Goal: Information Seeking & Learning: Learn about a topic

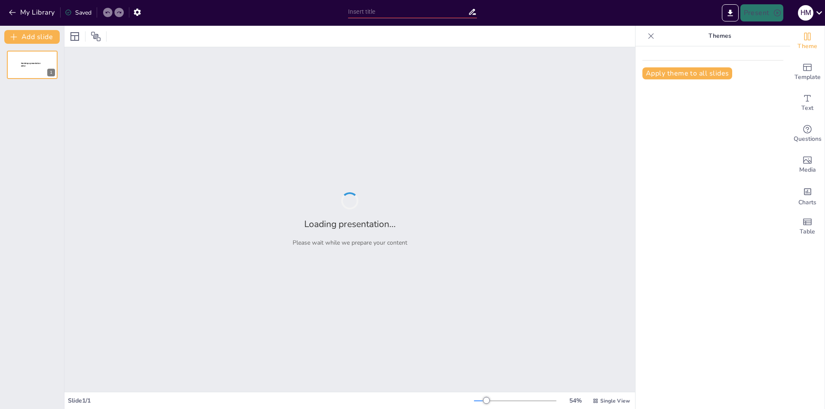
type input "Estructura y Estilo en la Redacción Científica"
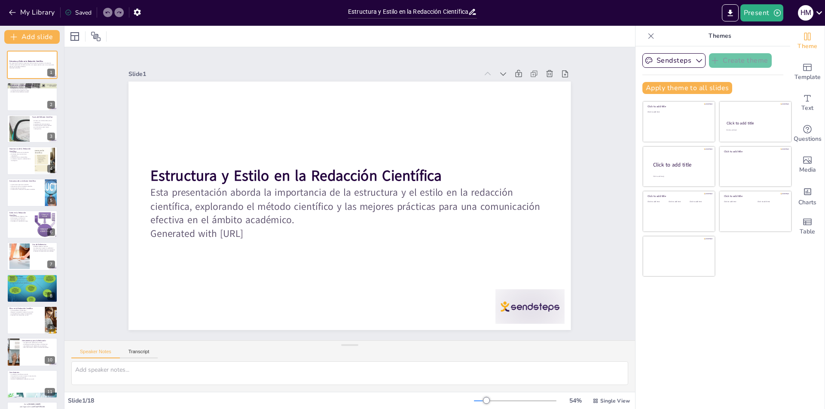
checkbox input "true"
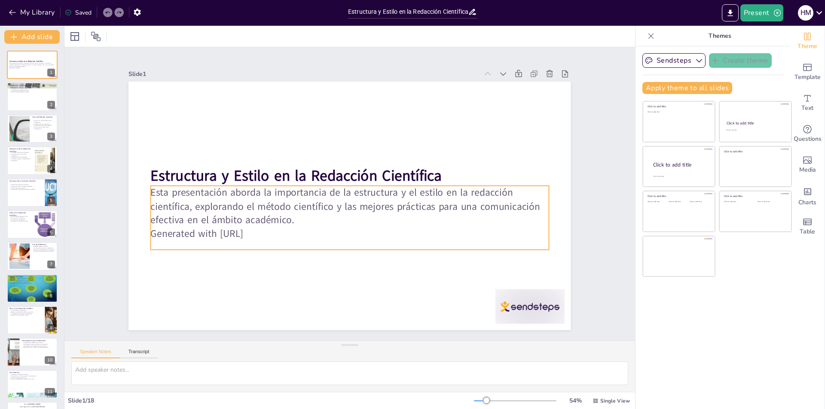
checkbox input "true"
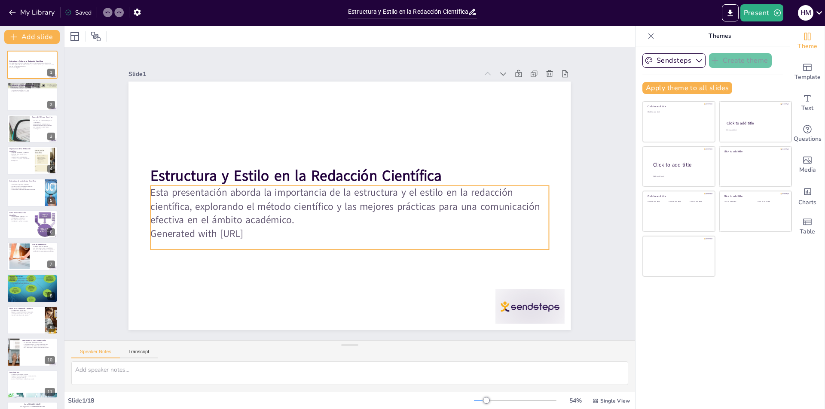
checkbox input "true"
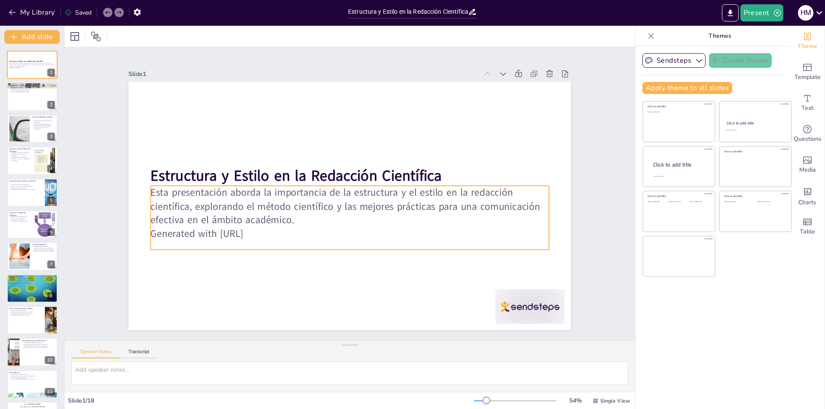
checkbox input "true"
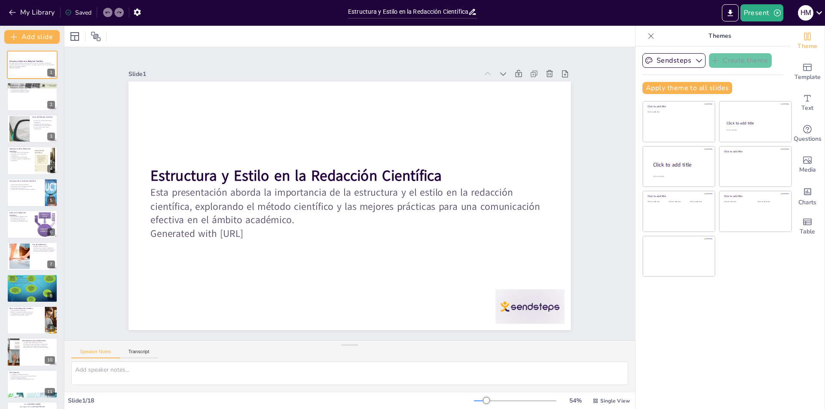
checkbox input "true"
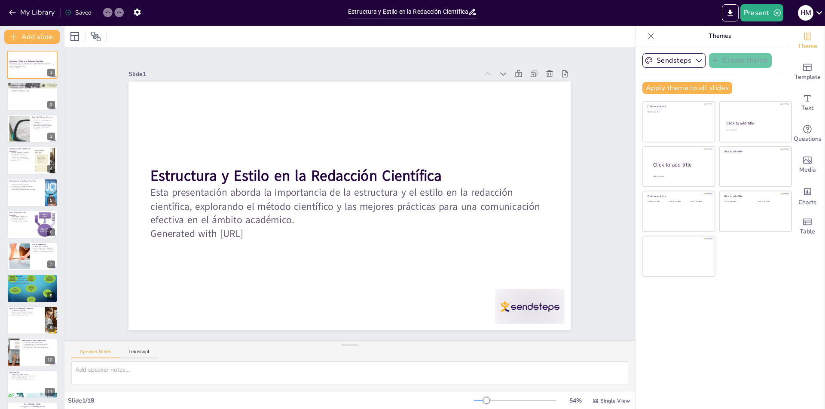
checkbox input "true"
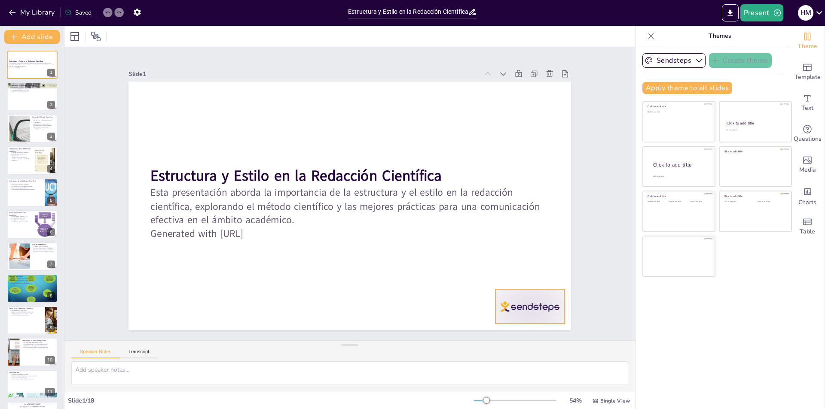
checkbox input "true"
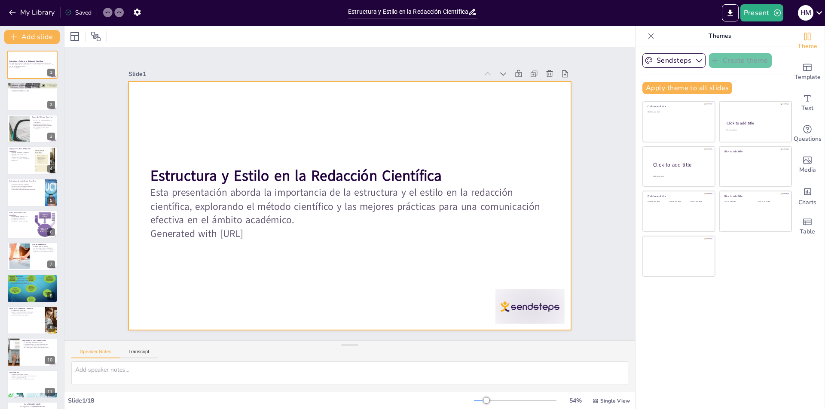
checkbox input "true"
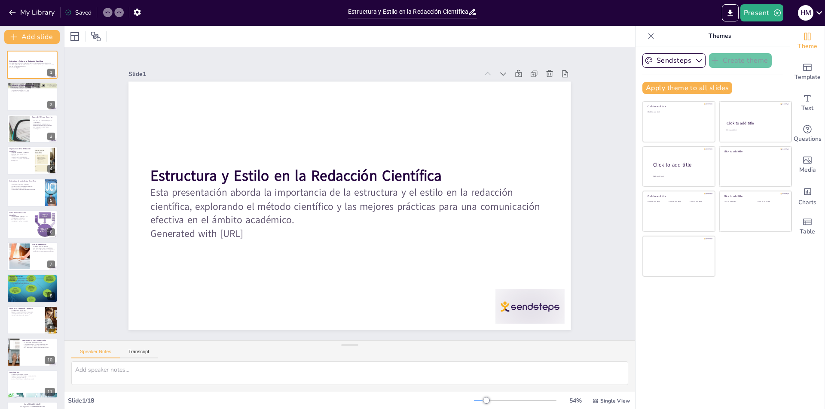
checkbox input "true"
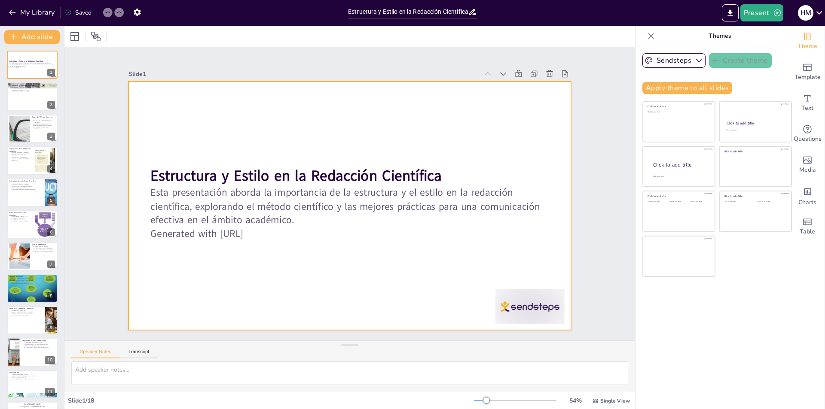
checkbox input "true"
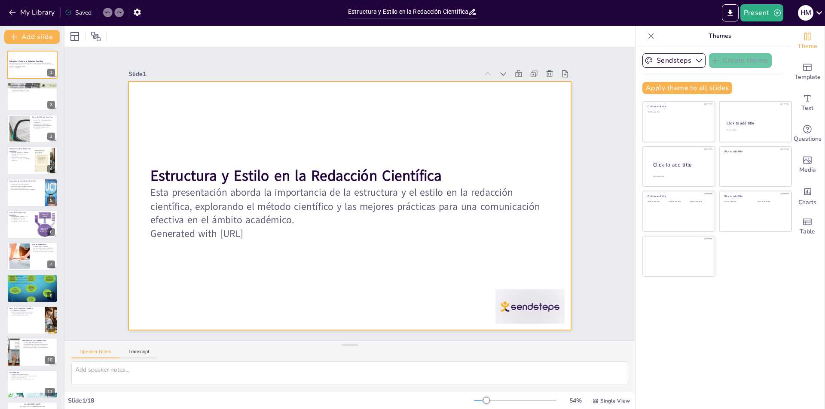
checkbox input "true"
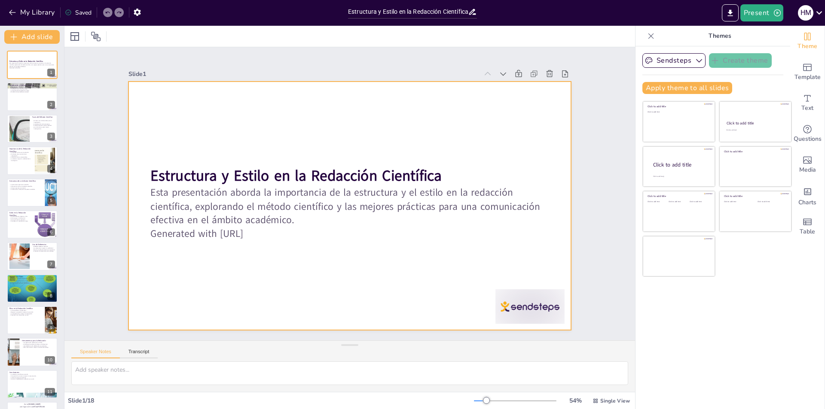
checkbox input "true"
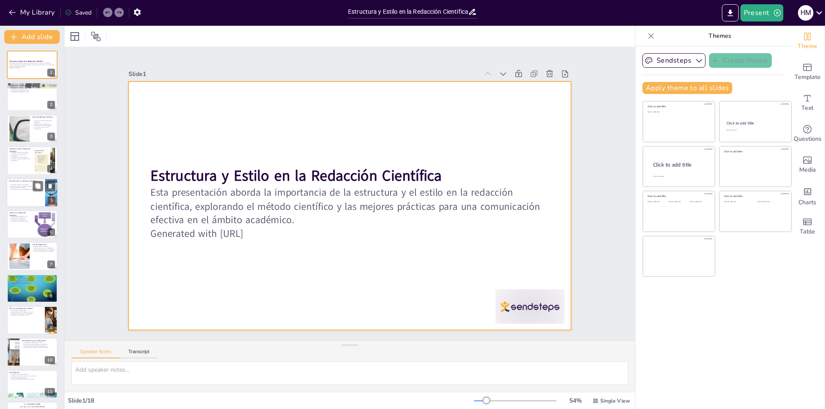
checkbox input "true"
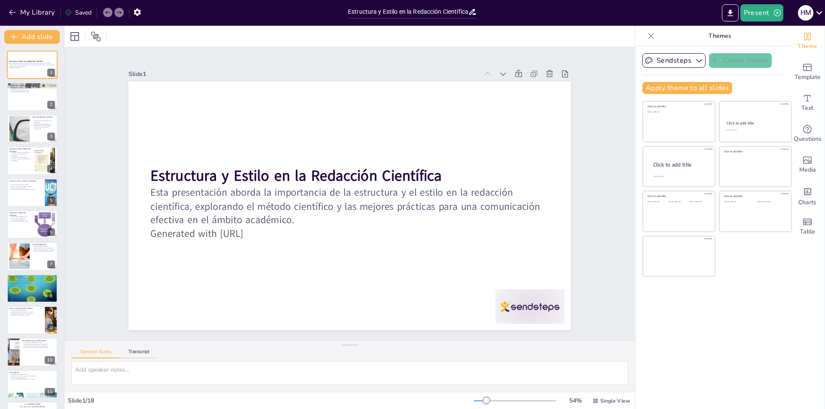
checkbox input "true"
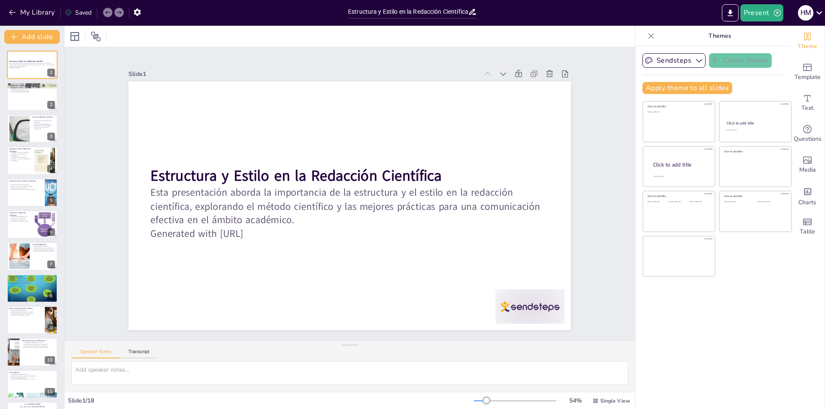
checkbox input "true"
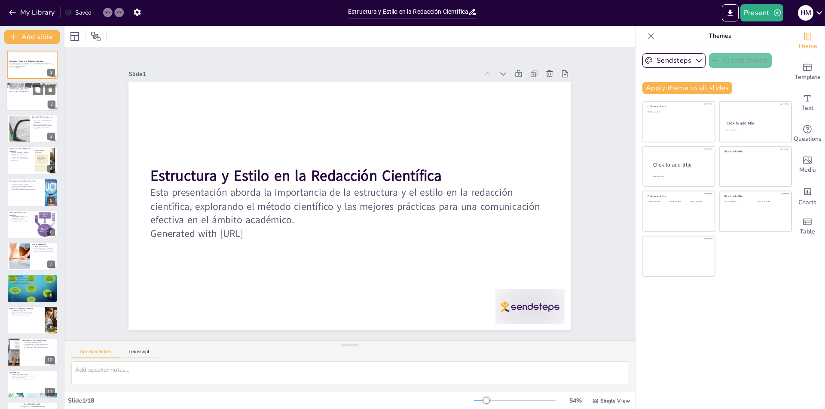
checkbox input "true"
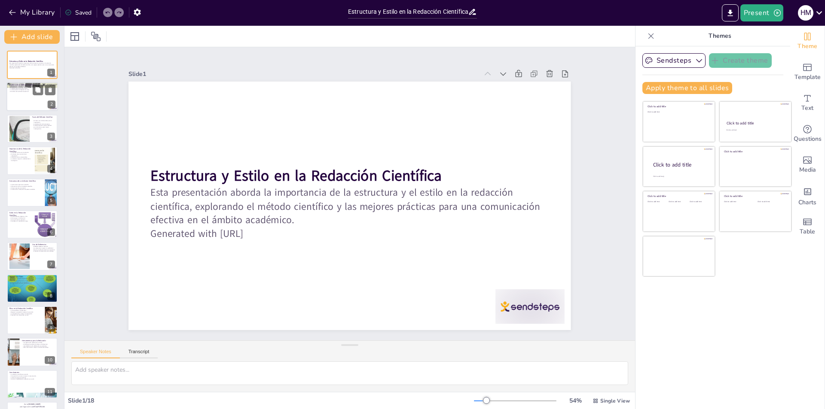
checkbox input "true"
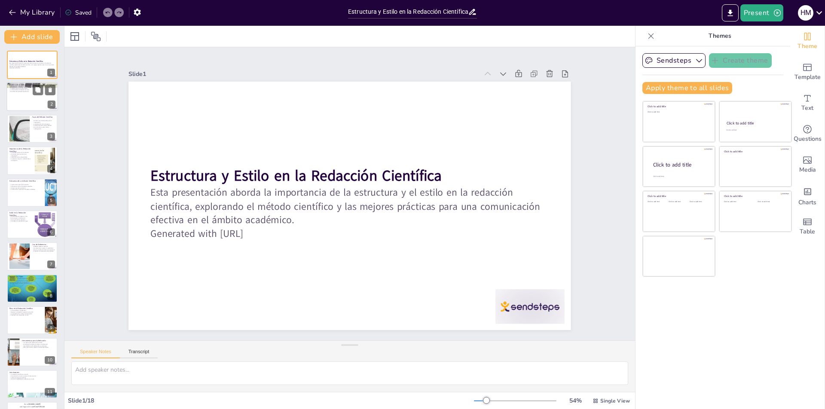
checkbox input "true"
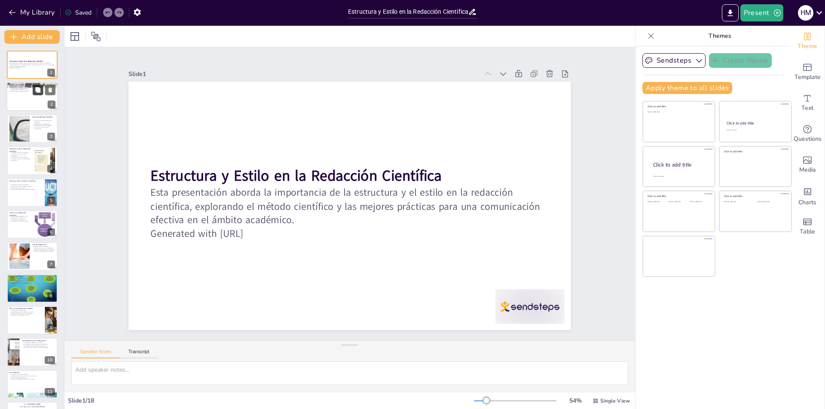
checkbox input "true"
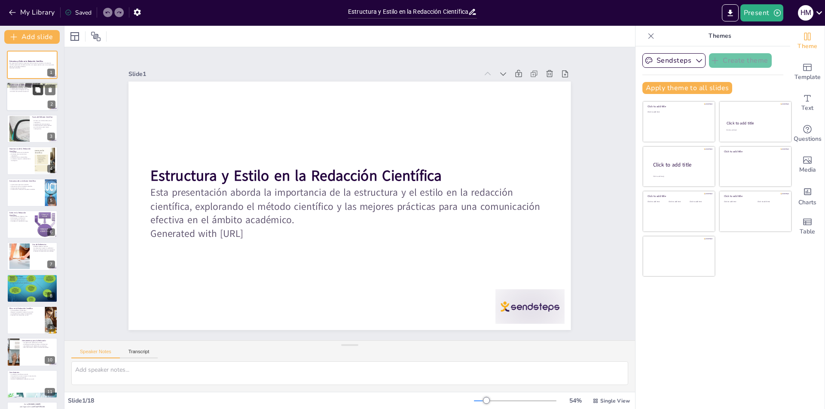
checkbox input "true"
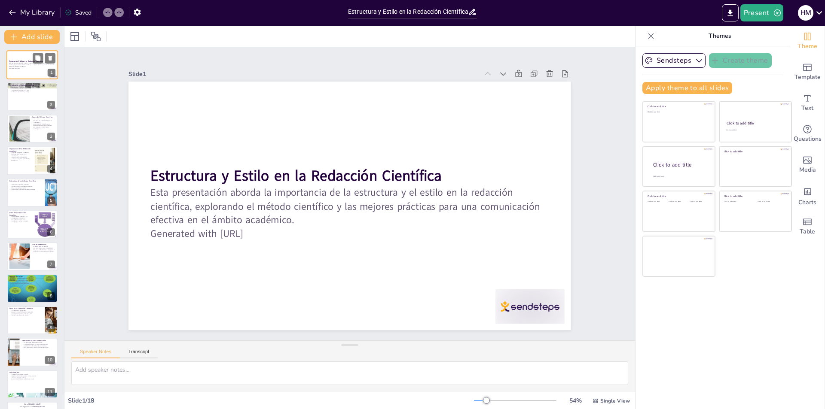
checkbox input "true"
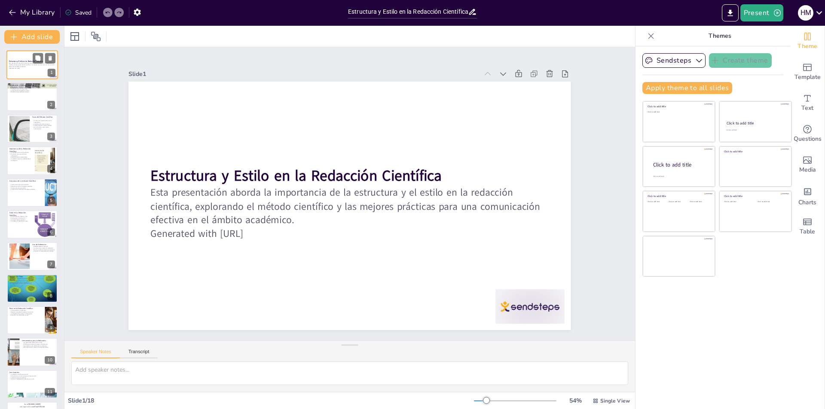
checkbox input "true"
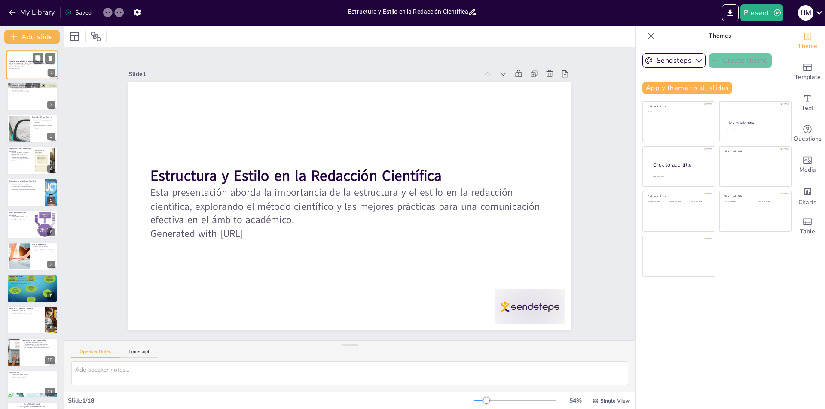
checkbox input "true"
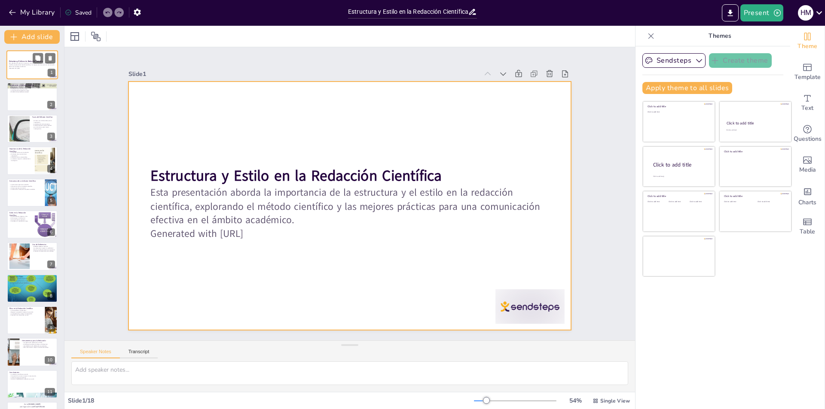
checkbox input "true"
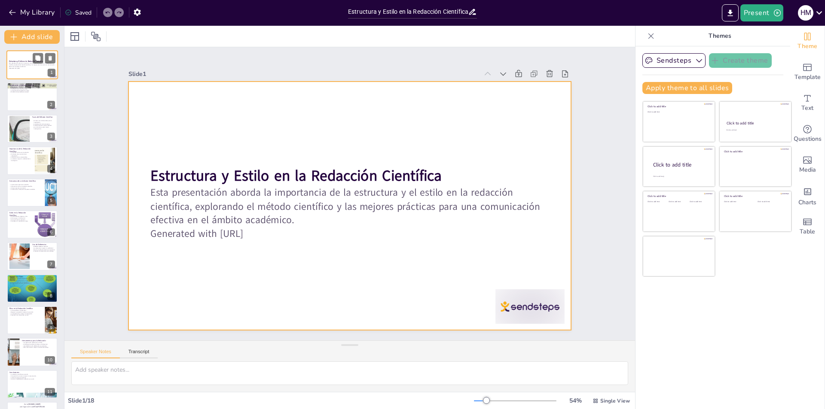
checkbox input "true"
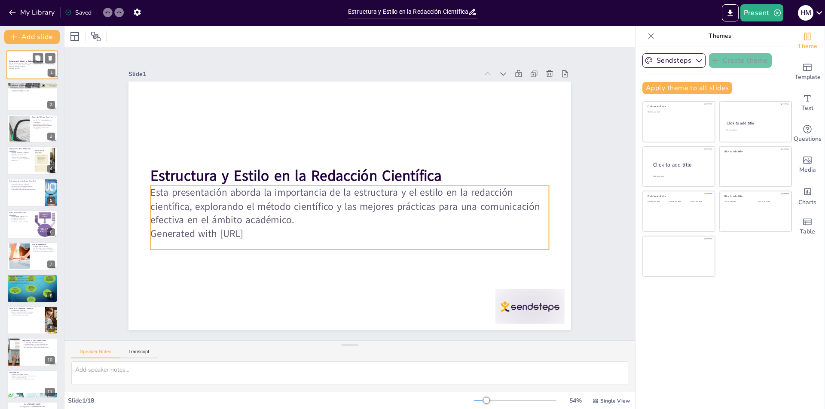
click at [36, 68] on p "Generated with [URL]" at bounding box center [32, 68] width 46 height 2
checkbox input "true"
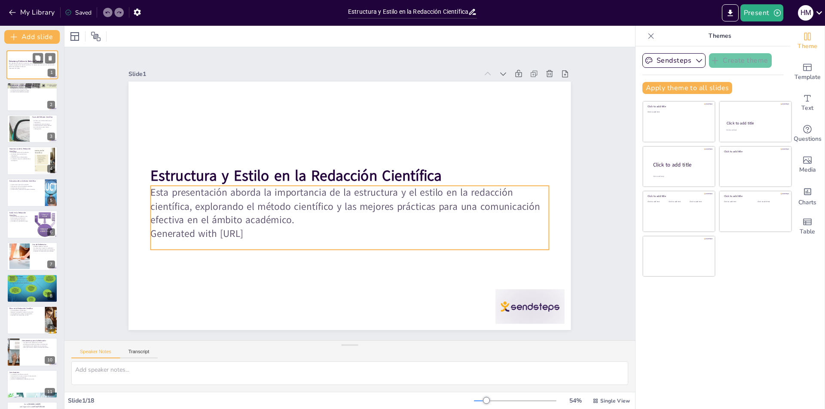
checkbox input "true"
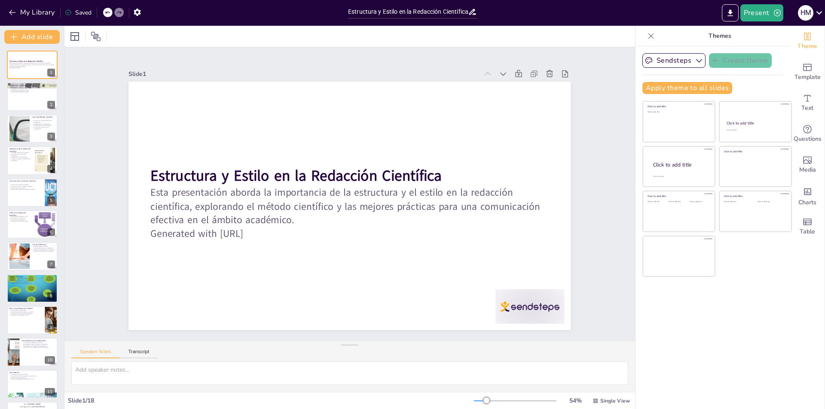
checkbox input "true"
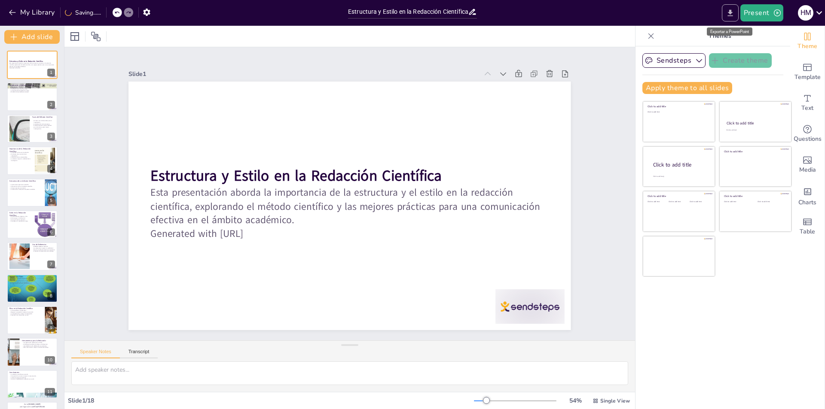
click at [729, 15] on icon "Export to PowerPoint" at bounding box center [729, 13] width 9 height 9
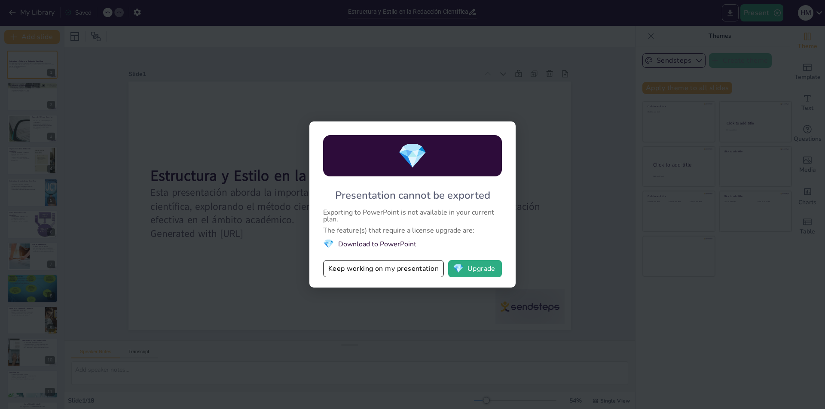
checkbox input "true"
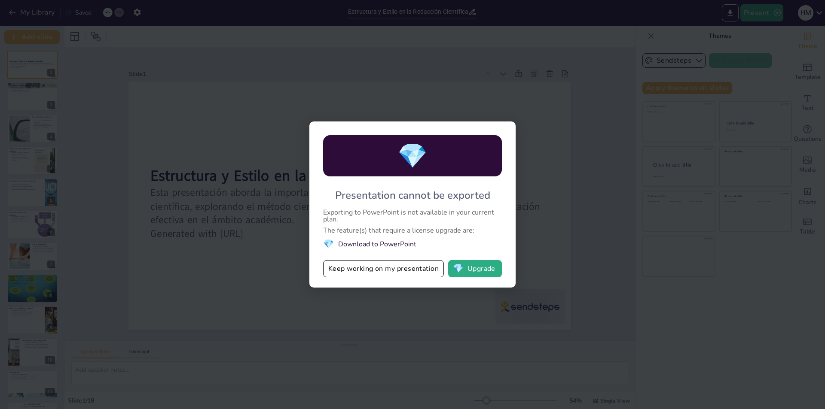
checkbox input "true"
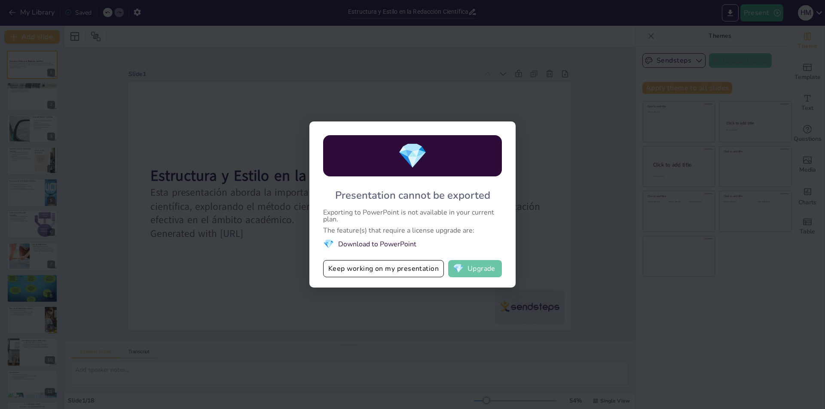
click at [468, 267] on button "💎 Upgrade" at bounding box center [475, 268] width 54 height 17
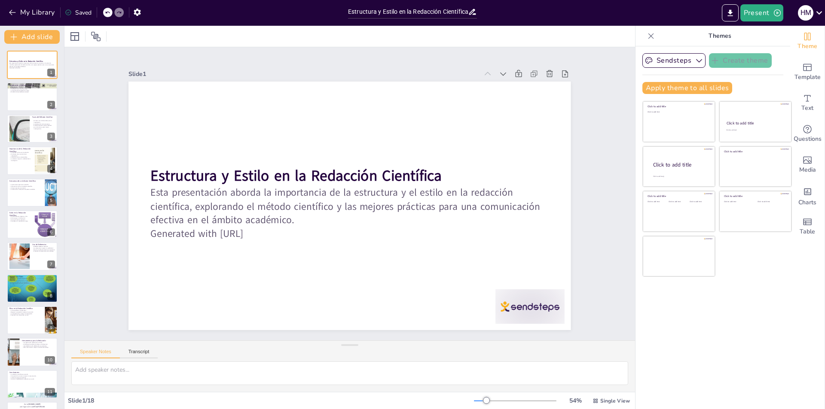
checkbox input "true"
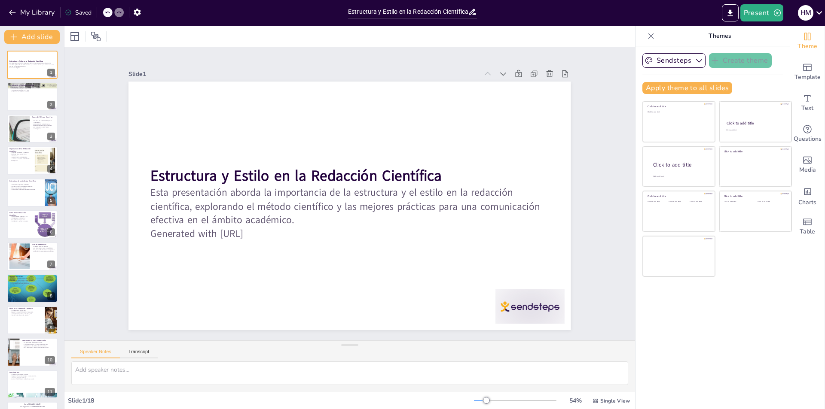
checkbox input "true"
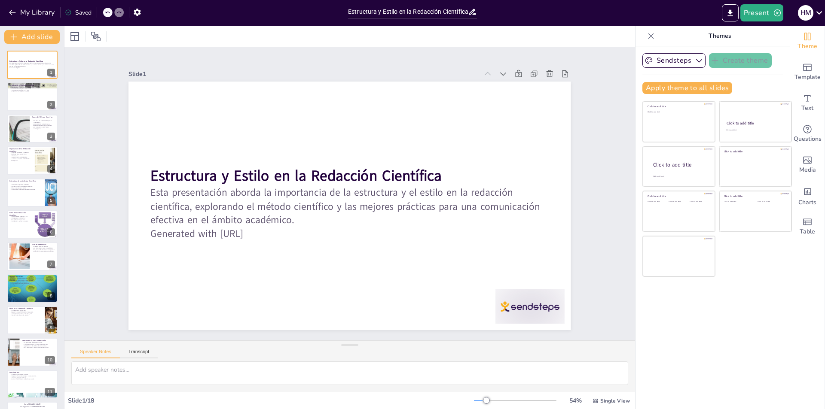
checkbox input "true"
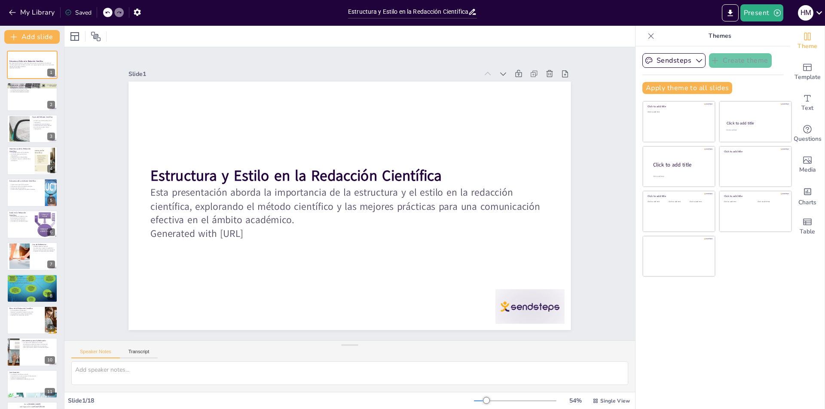
checkbox input "true"
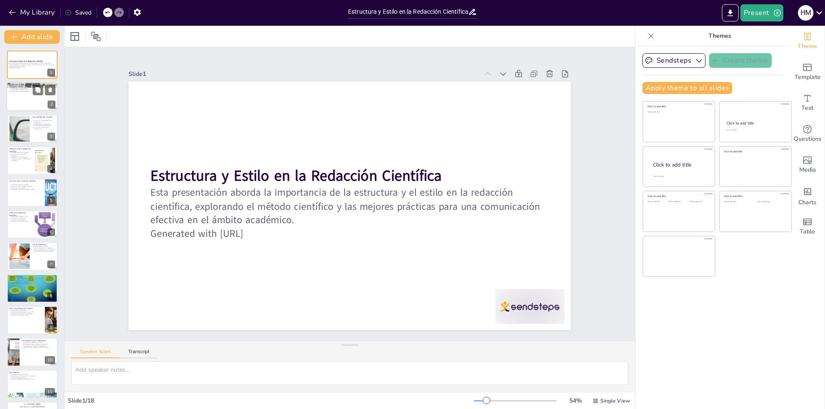
checkbox input "true"
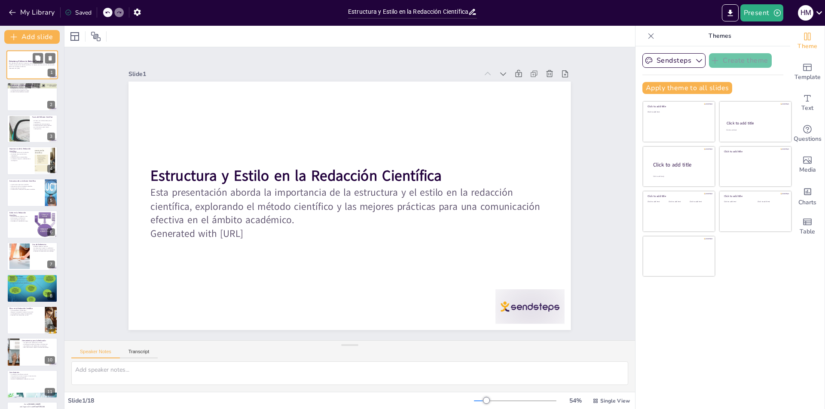
checkbox input "true"
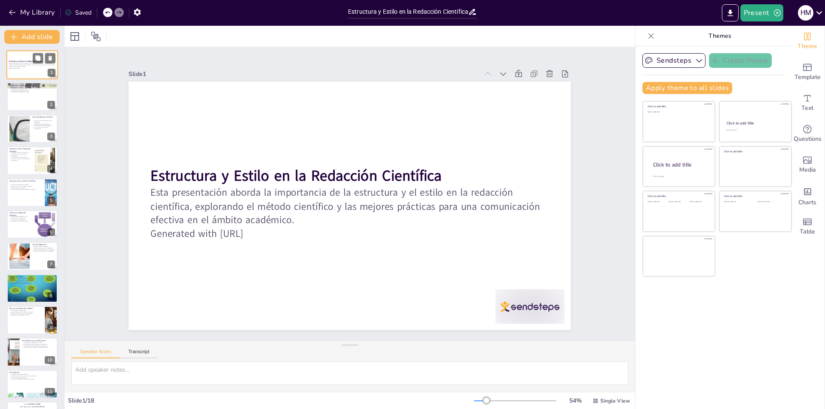
checkbox input "true"
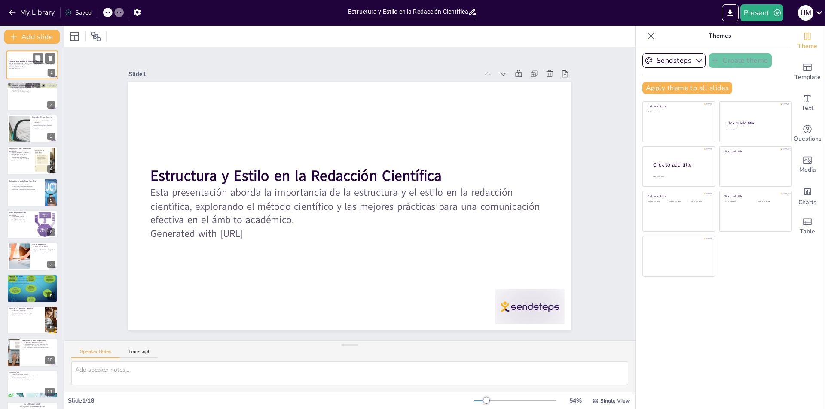
checkbox input "true"
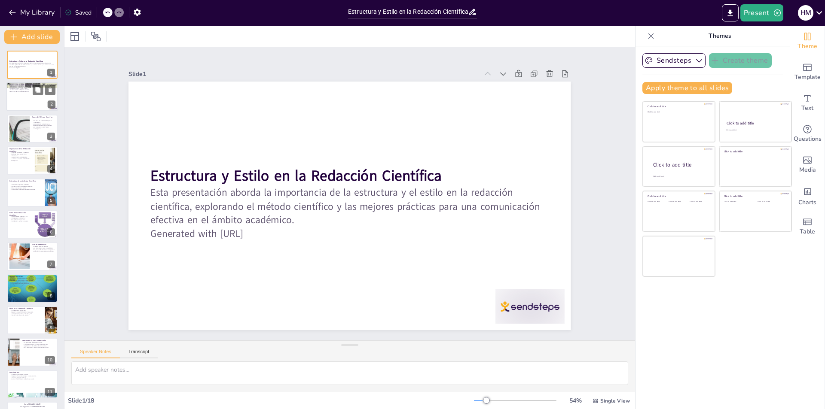
checkbox input "true"
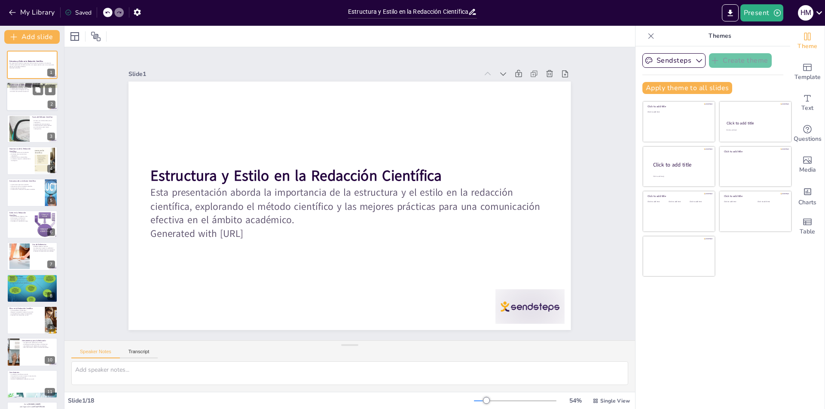
checkbox input "true"
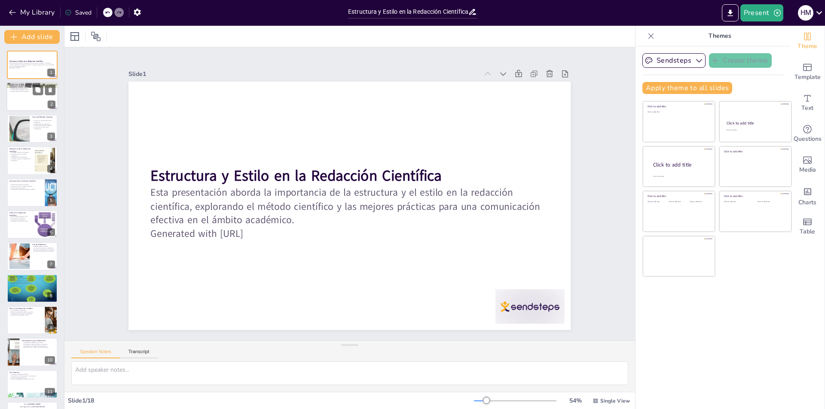
click at [24, 100] on div at bounding box center [32, 96] width 52 height 29
type textarea "El método científico es esencial para la investigación, ya que proporciona un m…"
checkbox input "true"
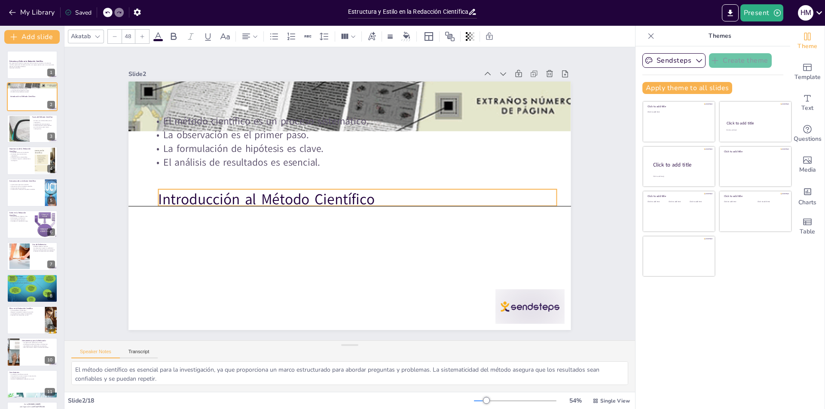
drag, startPoint x: 153, startPoint y: 98, endPoint x: 161, endPoint y: 192, distance: 94.4
click at [161, 192] on p "Introducción al Método Científico" at bounding box center [357, 200] width 398 height 62
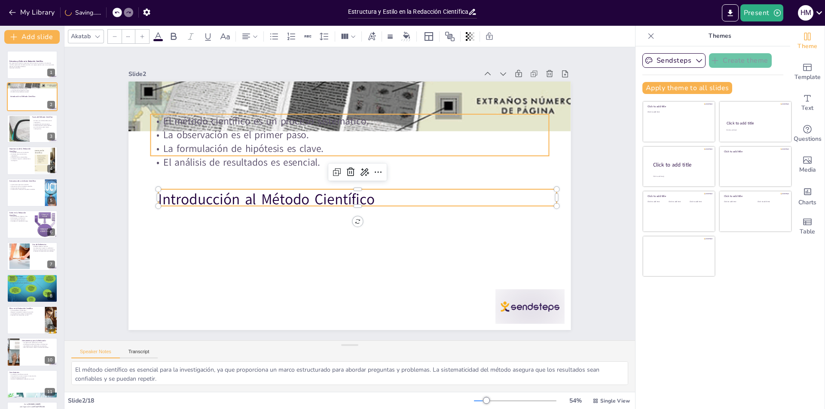
click at [180, 117] on p "El método científico es un proceso sistemático." at bounding box center [350, 121] width 398 height 14
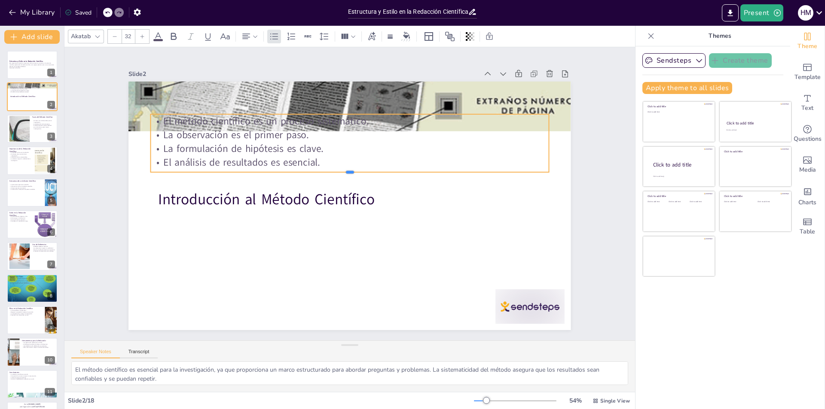
drag, startPoint x: 341, startPoint y: 152, endPoint x: 340, endPoint y: 169, distance: 16.4
click at [340, 172] on div at bounding box center [350, 175] width 398 height 7
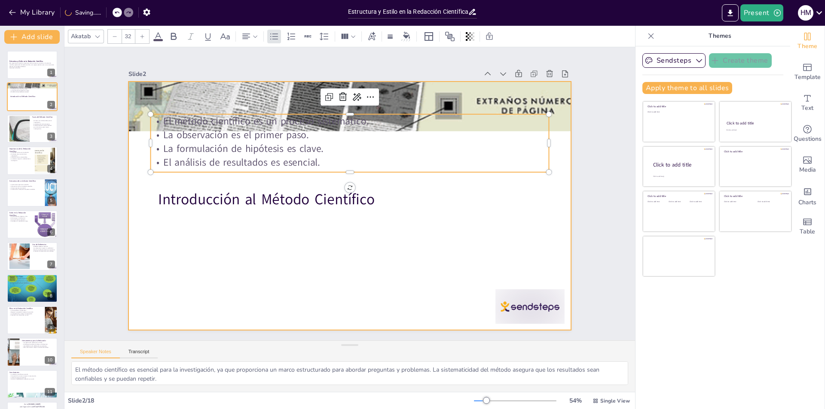
drag, startPoint x: 387, startPoint y: 188, endPoint x: 397, endPoint y: 240, distance: 53.4
click at [387, 189] on p "Introducción al Método Científico" at bounding box center [353, 202] width 355 height 217
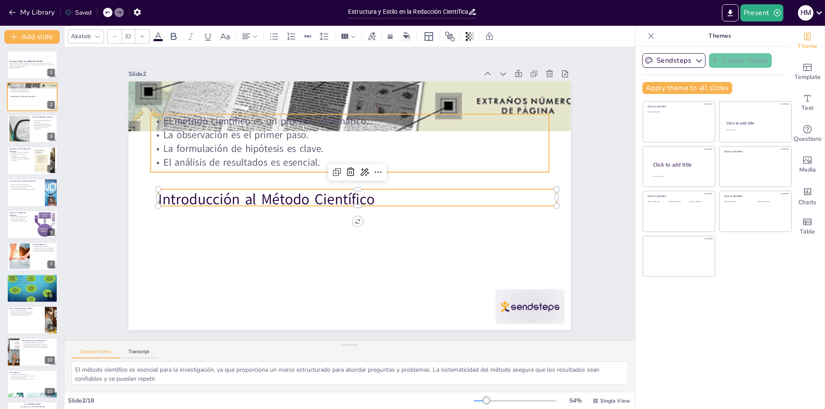
click at [310, 166] on p "El análisis de resultados es esencial." at bounding box center [359, 164] width 383 height 136
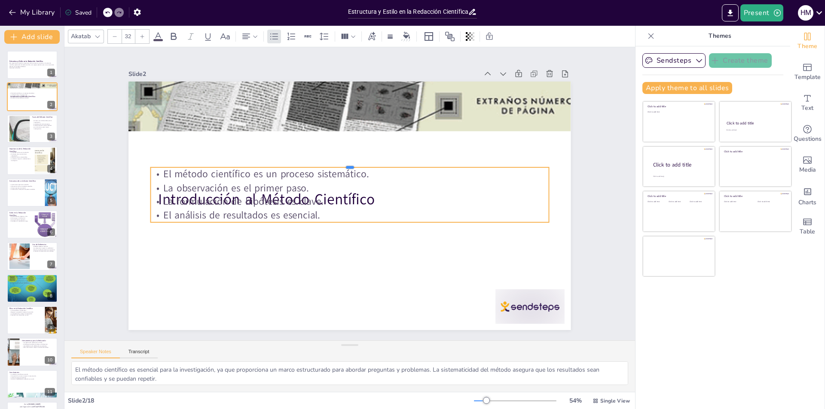
drag, startPoint x: 344, startPoint y: 110, endPoint x: 360, endPoint y: 257, distance: 147.7
click at [360, 257] on div "Introducción al Método Científico El método científico es un proceso sistemátic…" at bounding box center [349, 206] width 442 height 249
click at [331, 195] on p "La formulación de hipótesis es clave." at bounding box center [350, 202] width 398 height 14
click at [210, 184] on p "La observación es el primer paso." at bounding box center [350, 188] width 398 height 14
click at [175, 195] on p "La formulación de hipótesis es clave." at bounding box center [346, 201] width 369 height 174
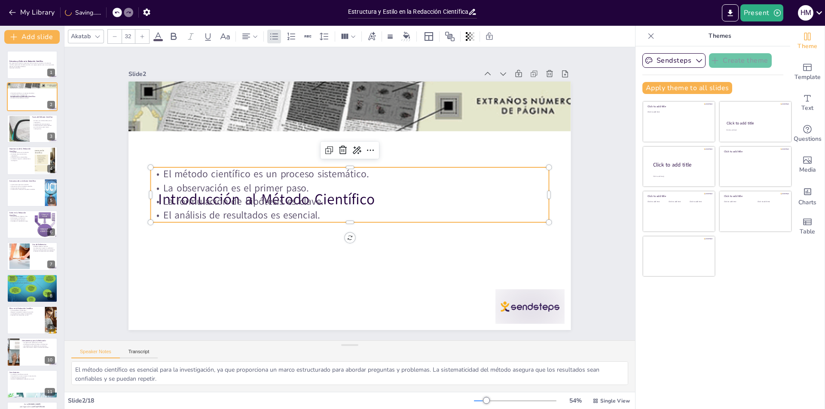
click at [155, 195] on p "La formulación de hipótesis es clave." at bounding box center [350, 202] width 398 height 14
click at [340, 206] on p "El análisis de resultados es esencial." at bounding box center [337, 211] width 330 height 245
drag, startPoint x: 343, startPoint y: 235, endPoint x: 343, endPoint y: 266, distance: 30.9
click at [343, 266] on div "Introducción al Método Científico El método científico es un proceso sistemátic…" at bounding box center [349, 206] width 442 height 249
click at [334, 198] on p "La formulación de hipótesis es clave." at bounding box center [350, 202] width 398 height 14
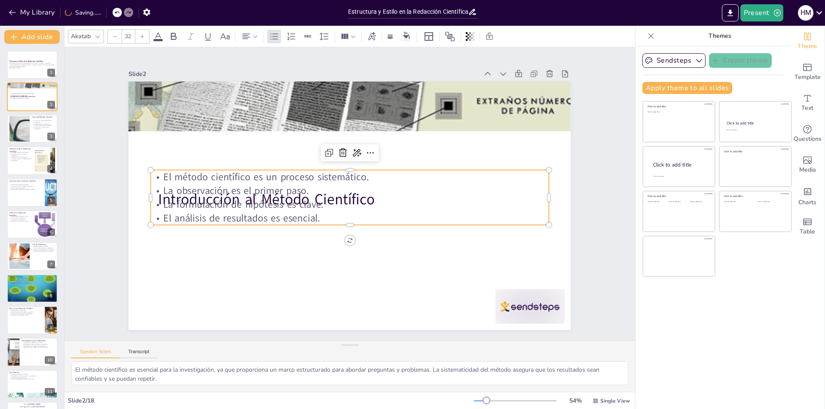
click at [334, 198] on p "La formulación de hipótesis es clave." at bounding box center [350, 205] width 398 height 14
click at [312, 170] on p "El método científico es un proceso sistemático." at bounding box center [350, 177] width 398 height 14
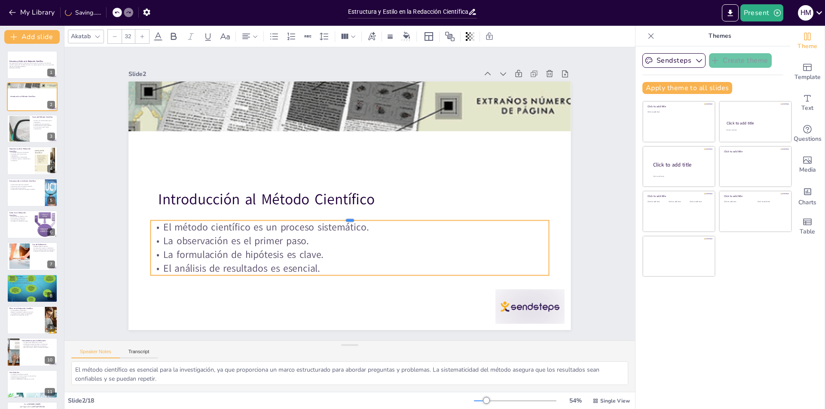
drag, startPoint x: 344, startPoint y: 165, endPoint x: 345, endPoint y: 258, distance: 92.3
click at [345, 258] on div "Introducción al Método Científico El método científico es un proceso sistemátic…" at bounding box center [349, 206] width 442 height 249
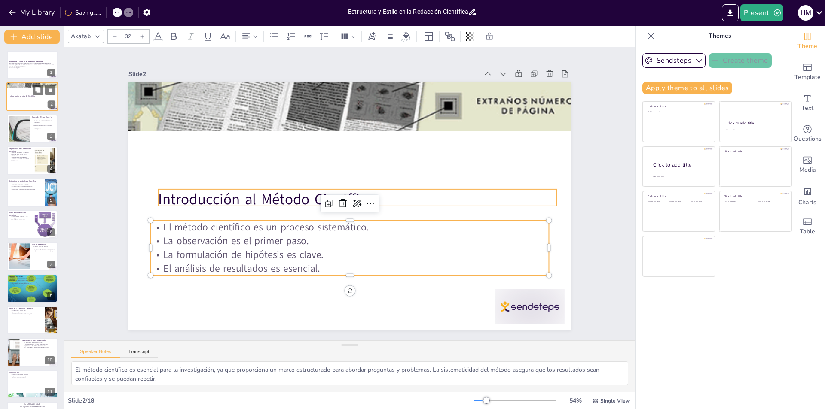
click at [36, 96] on p "Introducción al Método Científico" at bounding box center [33, 96] width 46 height 3
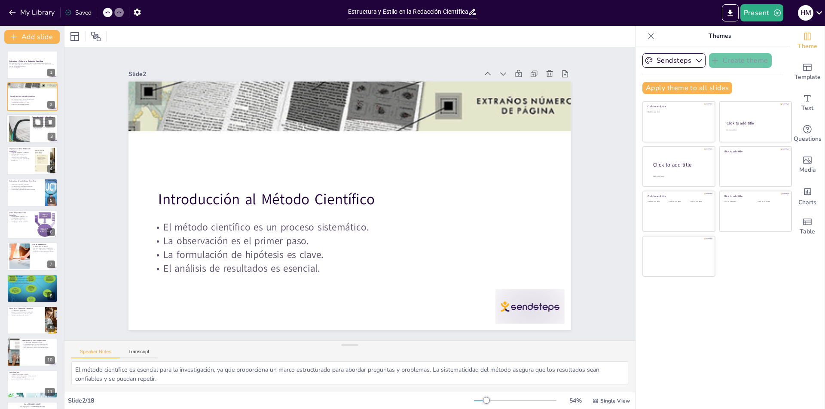
click at [32, 128] on p "Las conclusiones guían futuras investigaciones." at bounding box center [43, 127] width 23 height 3
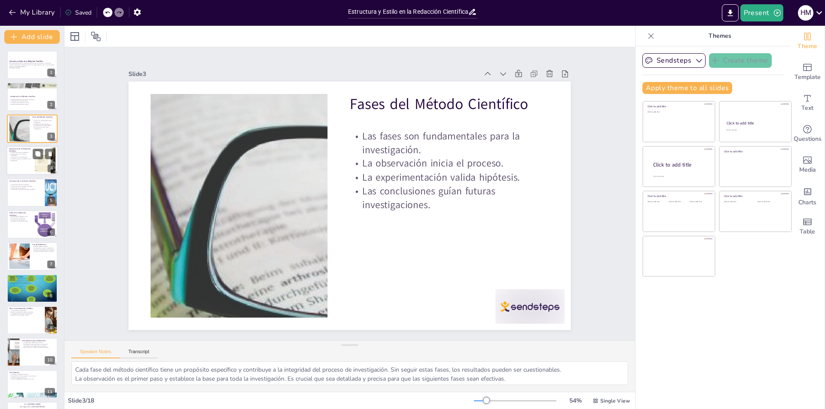
click at [28, 157] on p "La precisión evita malentendidos." at bounding box center [20, 158] width 23 height 2
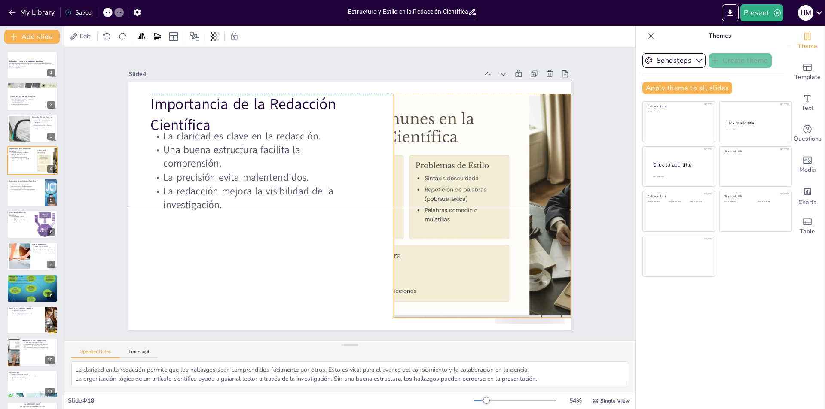
drag, startPoint x: 463, startPoint y: 91, endPoint x: 485, endPoint y: 93, distance: 22.8
click at [485, 94] on div at bounding box center [482, 206] width 398 height 224
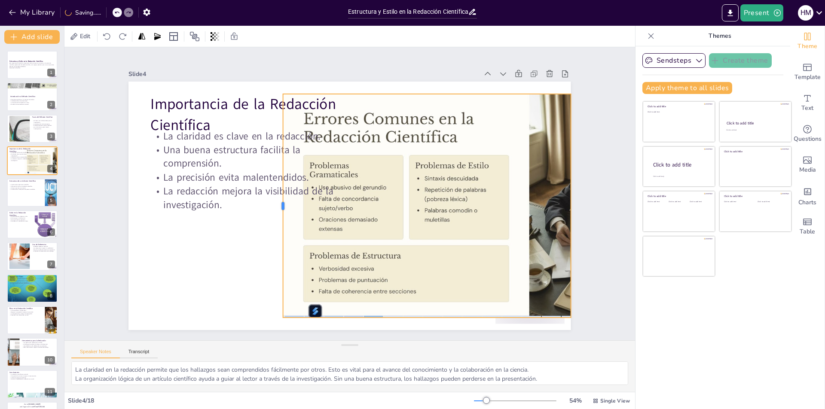
drag, startPoint x: 385, startPoint y: 201, endPoint x: 274, endPoint y: 221, distance: 112.6
click at [276, 221] on div at bounding box center [279, 206] width 7 height 224
drag, startPoint x: 437, startPoint y: 91, endPoint x: 452, endPoint y: 91, distance: 15.1
click at [452, 91] on div at bounding box center [427, 91] width 288 height 7
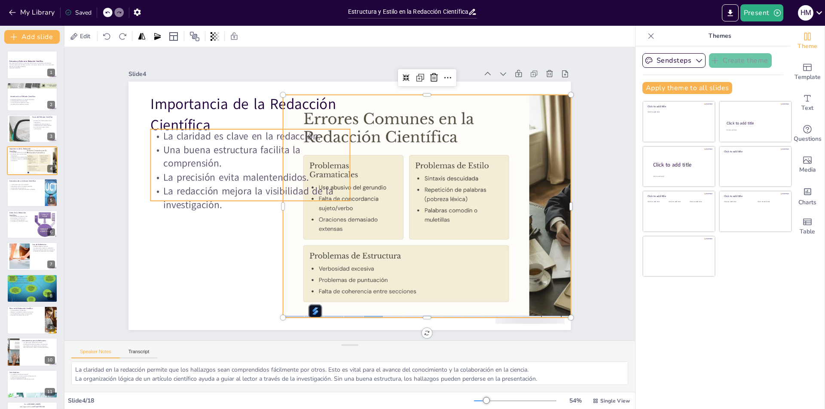
click at [186, 143] on p "Una buena estructura facilita la comprensión." at bounding box center [250, 156] width 199 height 27
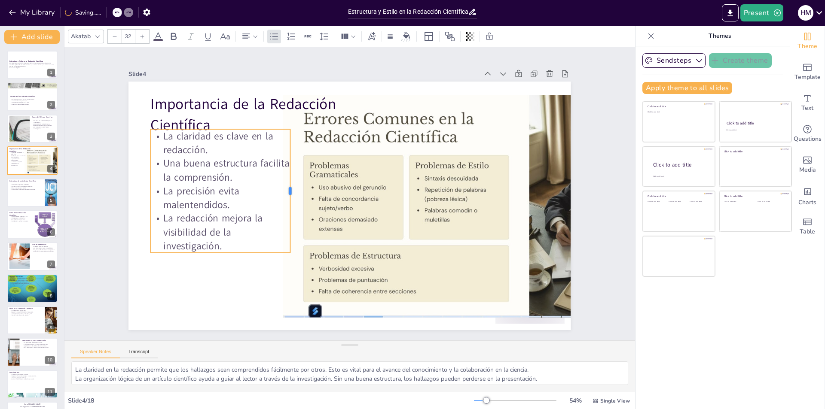
drag, startPoint x: 344, startPoint y: 163, endPoint x: 285, endPoint y: 184, distance: 63.4
click at [285, 184] on div at bounding box center [299, 168] width 57 height 116
drag, startPoint x: 213, startPoint y: 248, endPoint x: 211, endPoint y: 260, distance: 12.6
click at [213, 247] on p "La redacción mejora la visibilidad de la investigación." at bounding box center [217, 218] width 143 height 55
drag, startPoint x: 211, startPoint y: 250, endPoint x: 208, endPoint y: 282, distance: 32.8
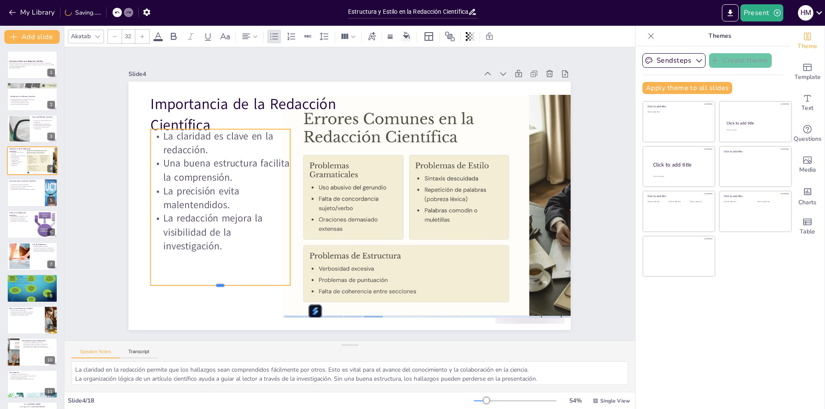
click at [208, 282] on div at bounding box center [210, 275] width 139 height 21
click at [224, 94] on p "Importancia de la Redacción Científica" at bounding box center [259, 105] width 202 height 62
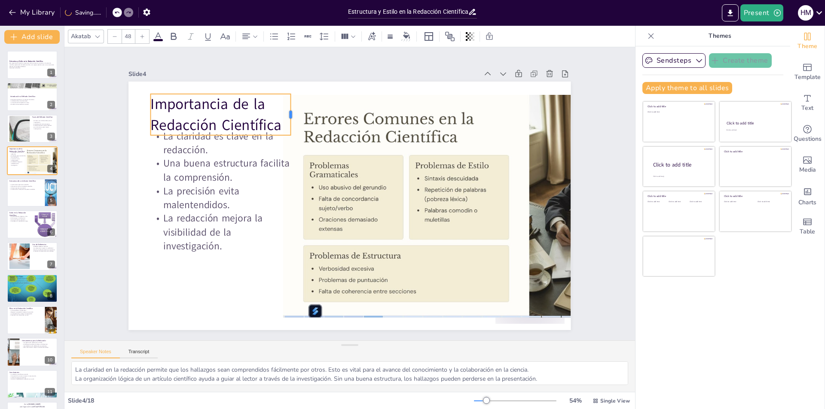
drag, startPoint x: 343, startPoint y: 104, endPoint x: 284, endPoint y: 109, distance: 59.5
click at [290, 109] on div at bounding box center [293, 114] width 7 height 41
click at [230, 347] on div "Speaker Notes Transcript" at bounding box center [349, 351] width 570 height 21
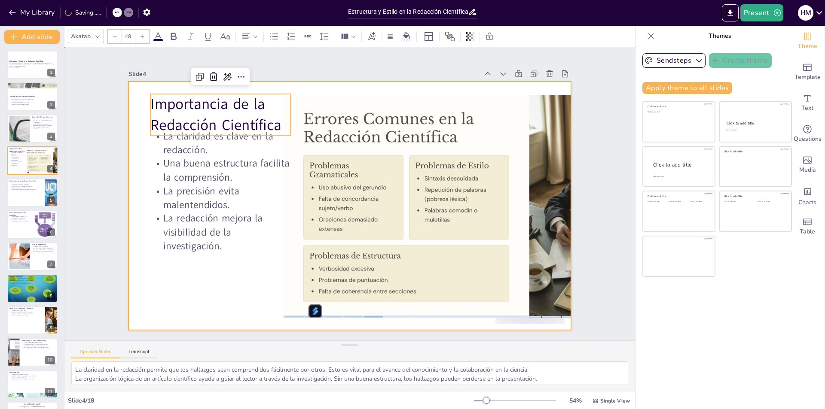
click at [128, 156] on div at bounding box center [349, 206] width 442 height 249
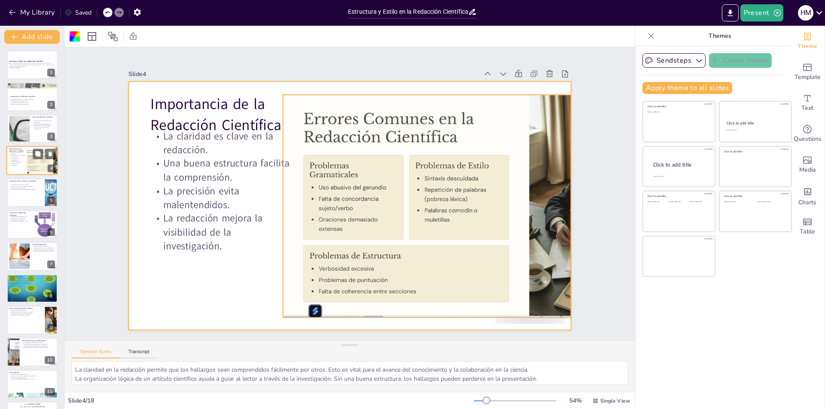
click at [27, 159] on div at bounding box center [47, 161] width 46 height 26
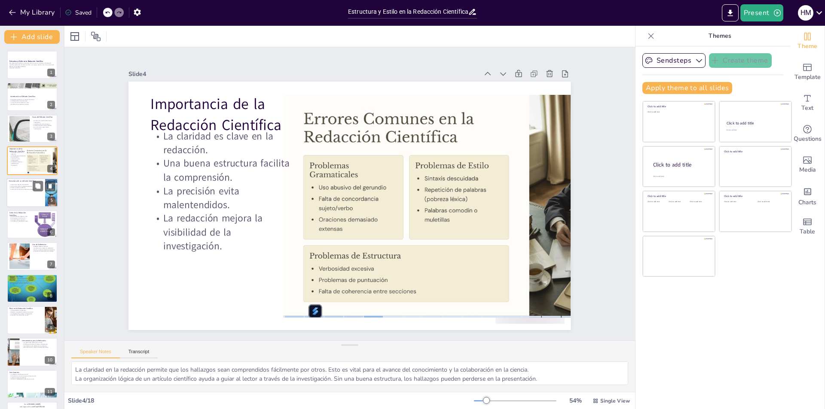
click at [27, 199] on div at bounding box center [32, 192] width 52 height 29
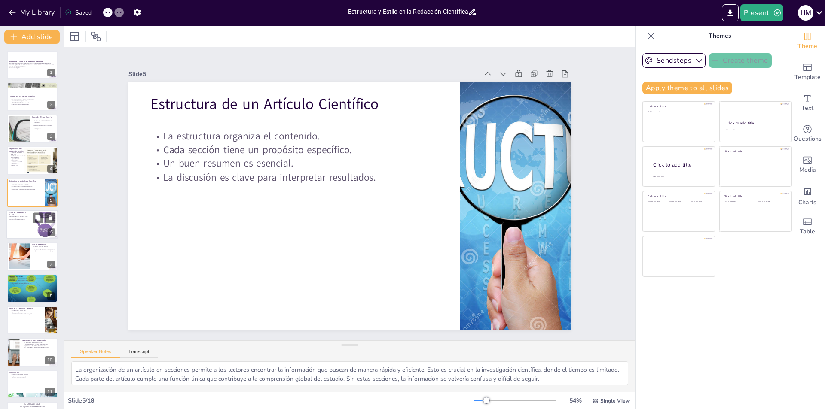
click at [27, 224] on div at bounding box center [32, 224] width 52 height 29
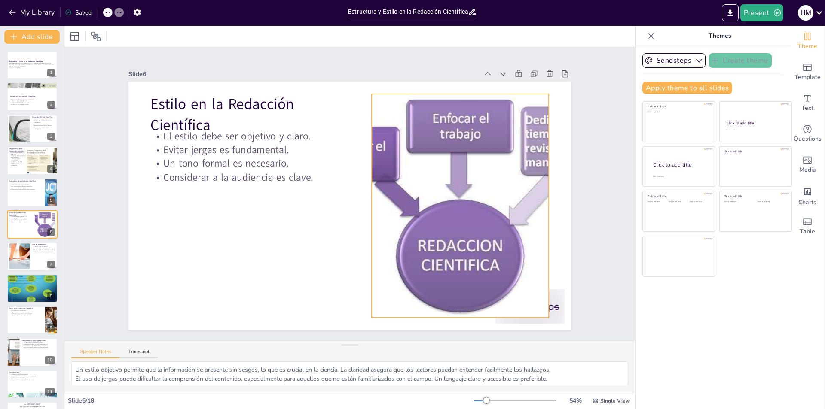
click at [364, 191] on div at bounding box center [349, 206] width 442 height 249
click at [433, 201] on div at bounding box center [439, 260] width 382 height 350
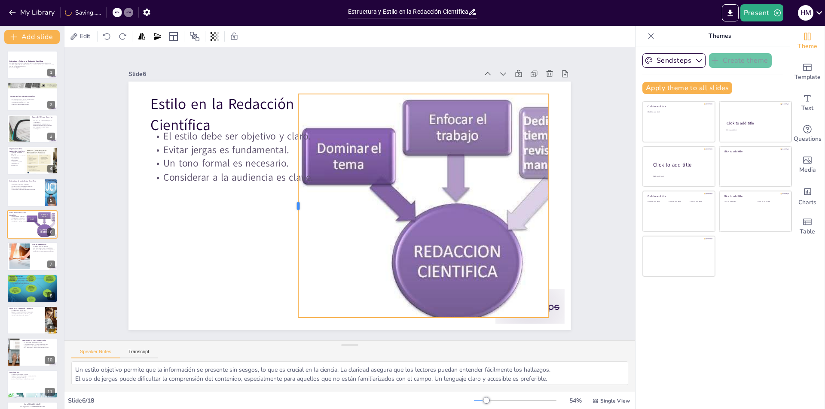
drag, startPoint x: 362, startPoint y: 201, endPoint x: 289, endPoint y: 211, distance: 74.2
click at [291, 211] on div at bounding box center [294, 206] width 7 height 224
click at [541, 199] on div at bounding box center [457, 210] width 318 height 232
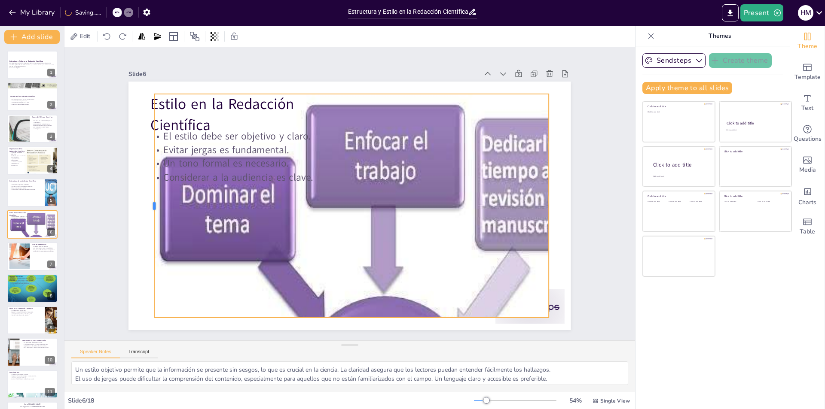
drag, startPoint x: 291, startPoint y: 201, endPoint x: 147, endPoint y: 197, distance: 143.9
click at [147, 197] on div at bounding box center [151, 184] width 30 height 223
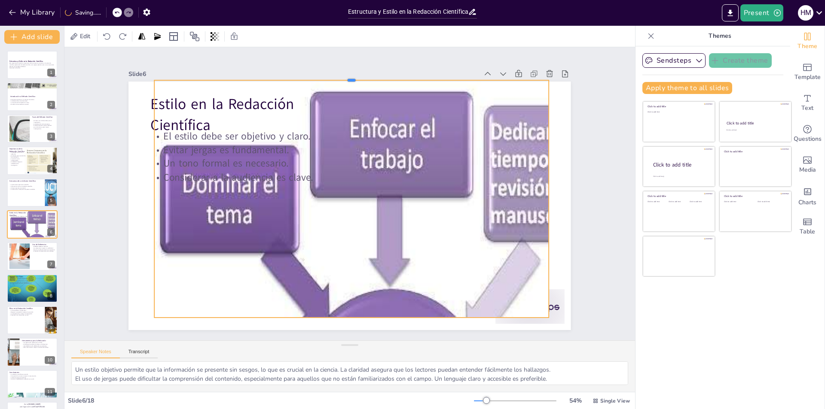
drag, startPoint x: 344, startPoint y: 89, endPoint x: 371, endPoint y: 76, distance: 30.3
click at [371, 76] on div at bounding box center [351, 76] width 394 height 7
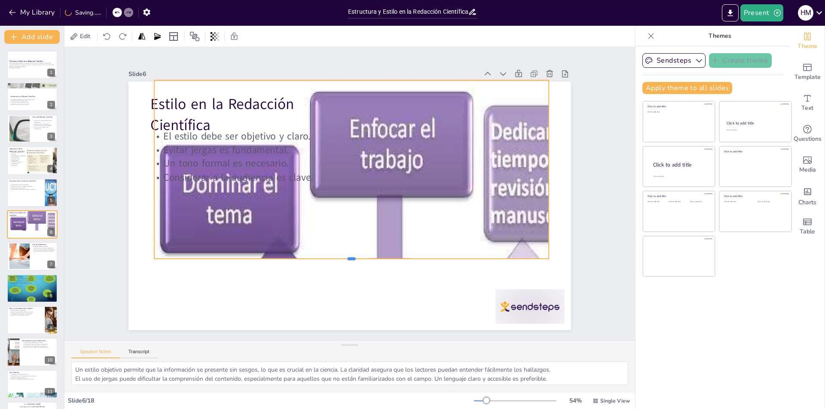
drag, startPoint x: 345, startPoint y: 315, endPoint x: 379, endPoint y: 256, distance: 67.9
click at [379, 259] on div at bounding box center [351, 262] width 394 height 7
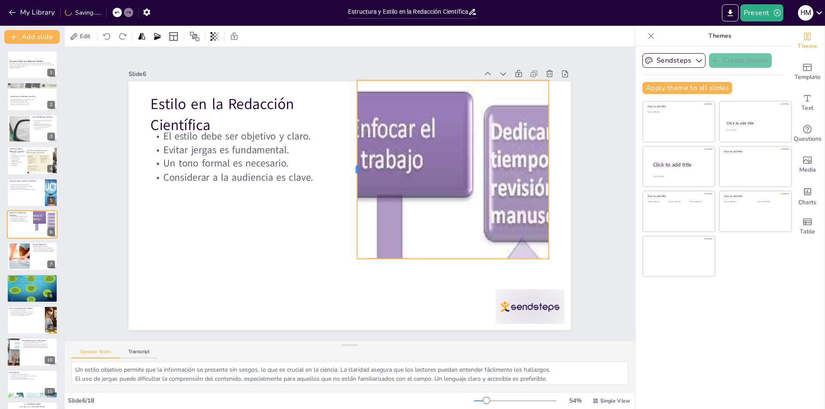
drag, startPoint x: 145, startPoint y: 164, endPoint x: 353, endPoint y: 194, distance: 210.4
click at [353, 194] on div at bounding box center [353, 169] width 7 height 179
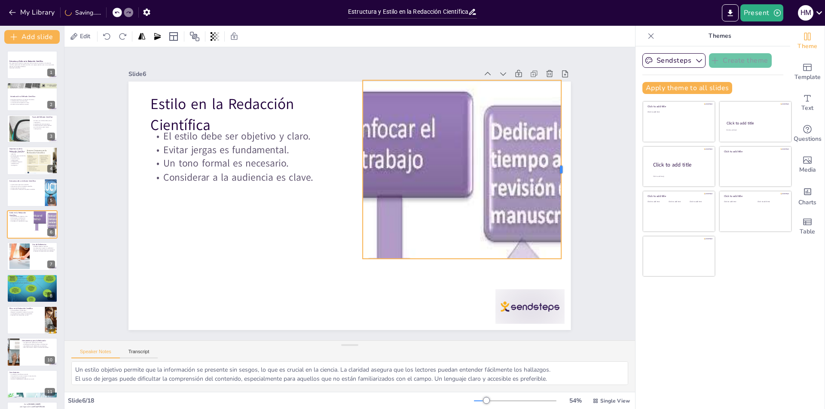
drag, startPoint x: 542, startPoint y: 164, endPoint x: 564, endPoint y: 171, distance: 22.8
click at [564, 171] on div at bounding box center [561, 237] width 62 height 172
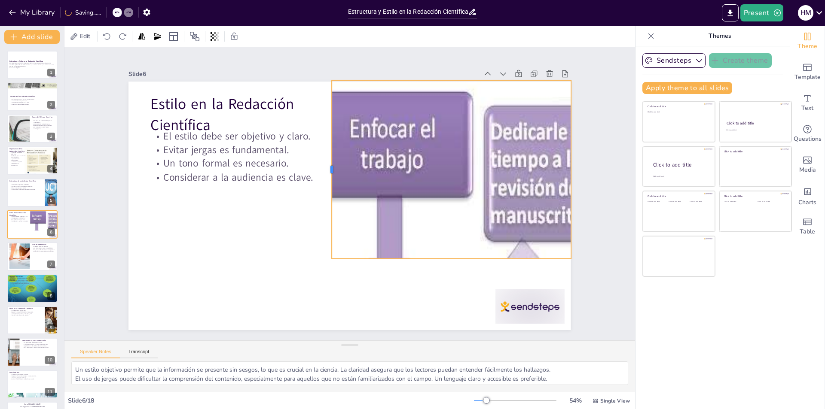
drag, startPoint x: 355, startPoint y: 167, endPoint x: 318, endPoint y: 167, distance: 36.9
click at [325, 167] on div at bounding box center [328, 169] width 7 height 179
click at [446, 259] on div at bounding box center [448, 262] width 245 height 7
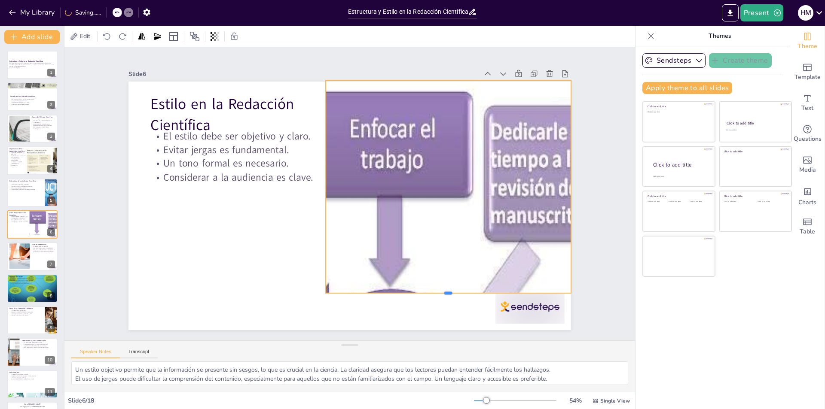
drag, startPoint x: 445, startPoint y: 257, endPoint x: 445, endPoint y: 291, distance: 34.4
click at [445, 291] on div at bounding box center [437, 306] width 244 height 32
click at [41, 224] on div at bounding box center [36, 236] width 55 height 52
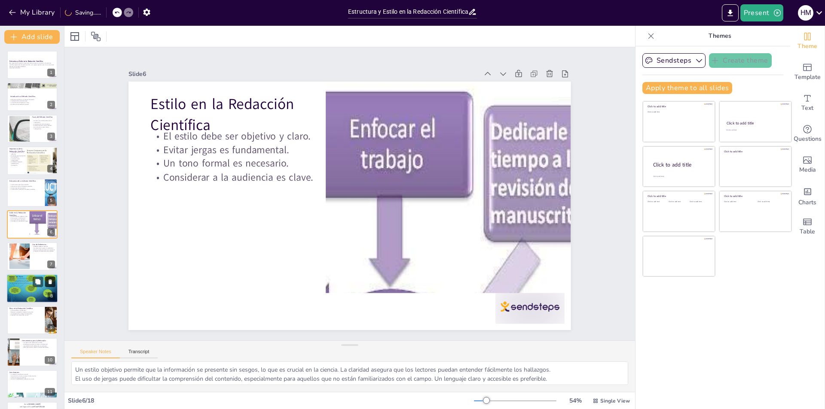
click at [46, 283] on button at bounding box center [50, 282] width 10 height 10
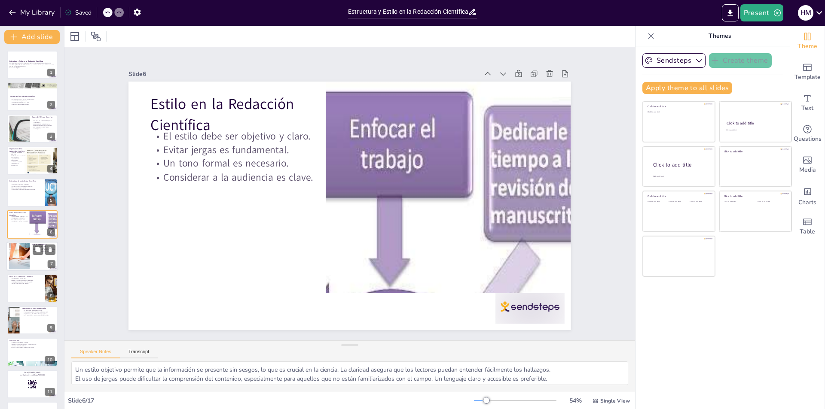
click at [41, 262] on div at bounding box center [32, 256] width 52 height 29
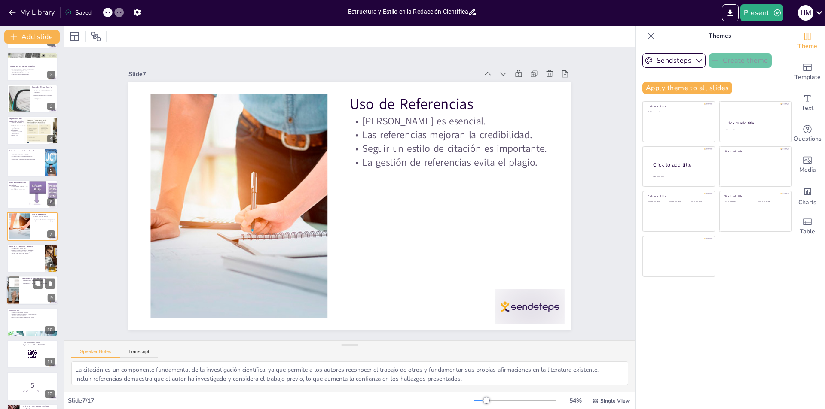
click at [33, 289] on div at bounding box center [32, 290] width 52 height 29
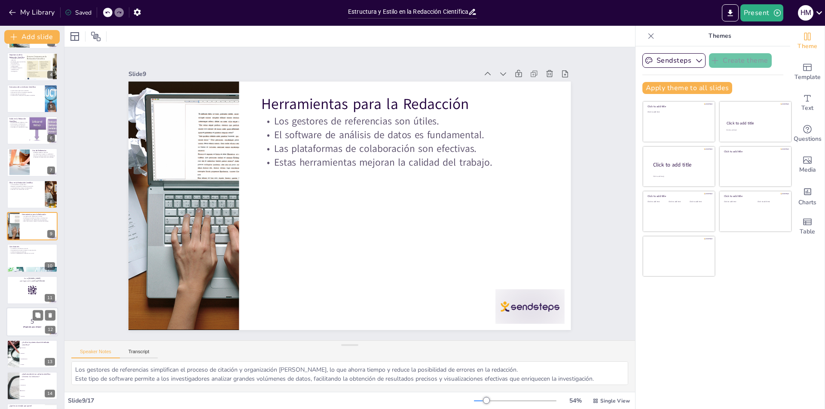
click at [25, 320] on p "5" at bounding box center [32, 321] width 46 height 9
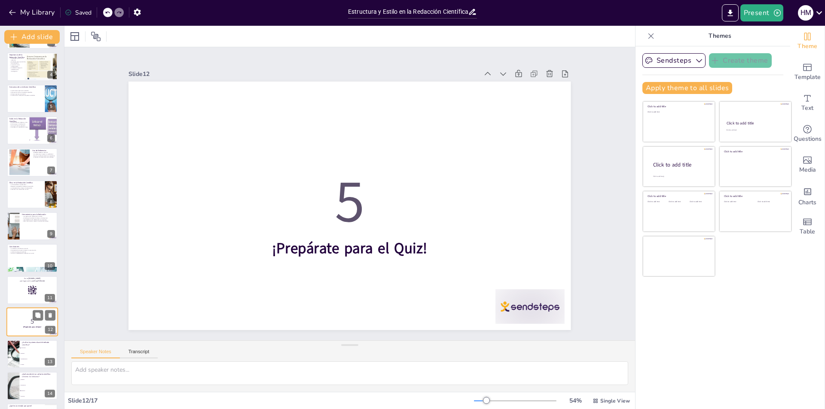
scroll to position [188, 0]
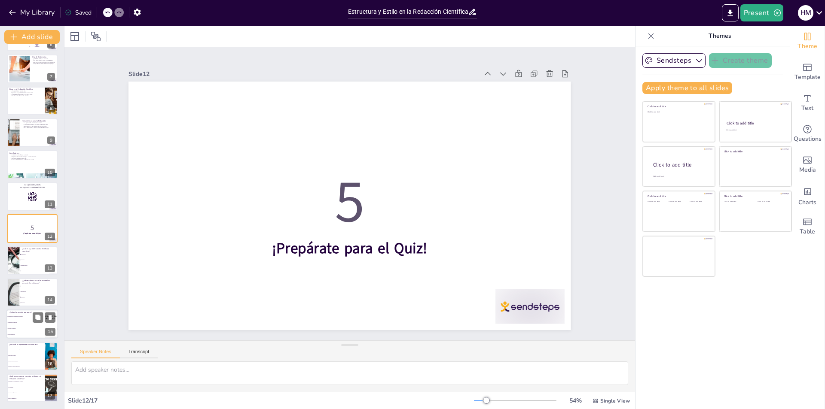
click at [21, 323] on span "Un método de redacción" at bounding box center [26, 322] width 37 height 1
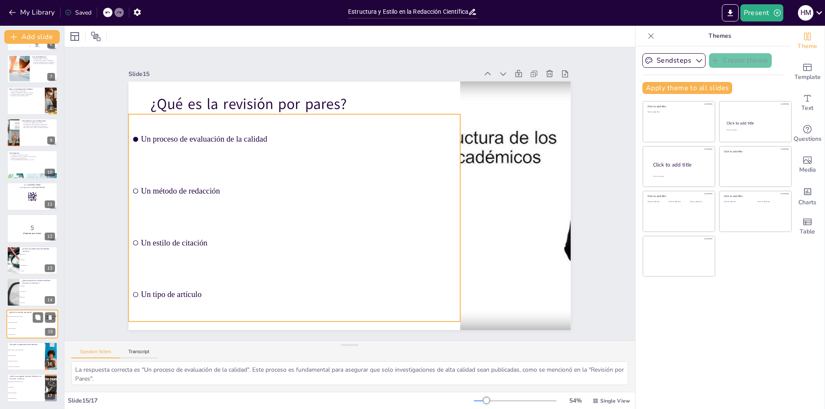
click at [23, 328] on span "Un estilo de citación" at bounding box center [26, 328] width 37 height 1
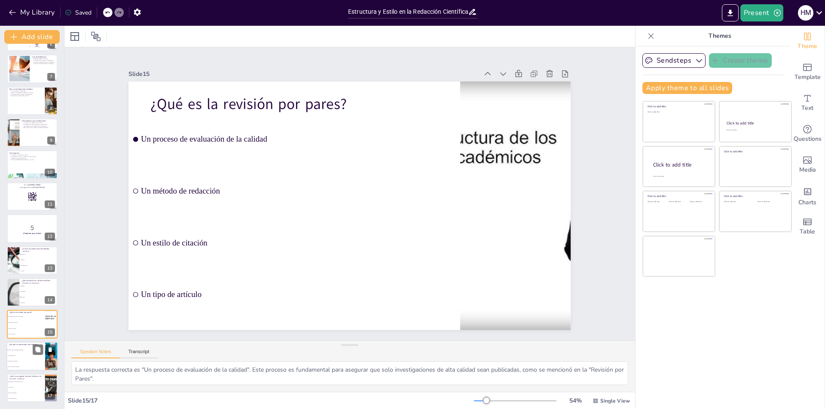
click at [23, 350] on li "Para dar crédito y respaldar afirmaciones" at bounding box center [25, 350] width 39 height 6
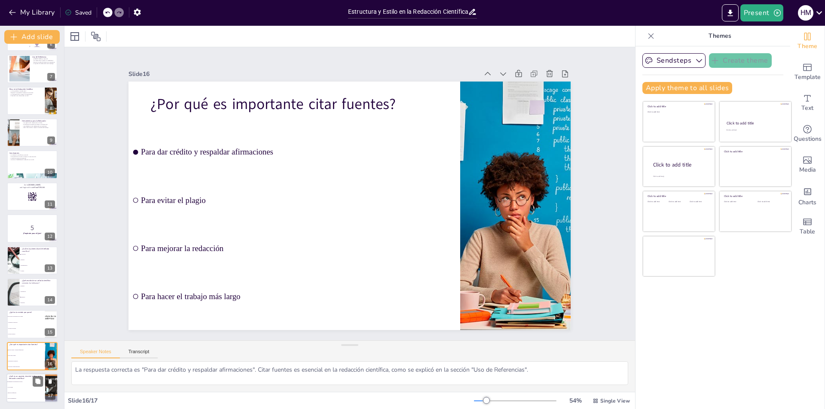
click at [32, 380] on li "Honestidad en la presentación de datos" at bounding box center [25, 382] width 39 height 6
